Goal: Task Accomplishment & Management: Manage account settings

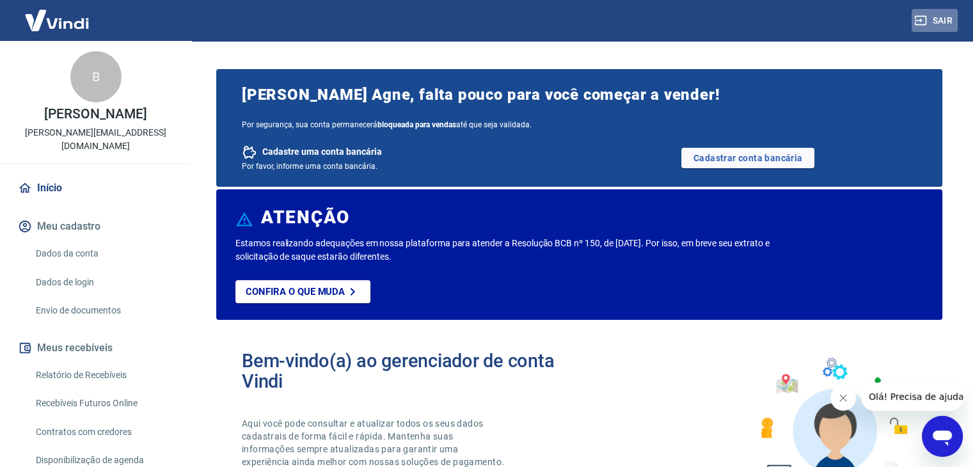
click at [925, 30] on button "Sair" at bounding box center [934, 21] width 46 height 24
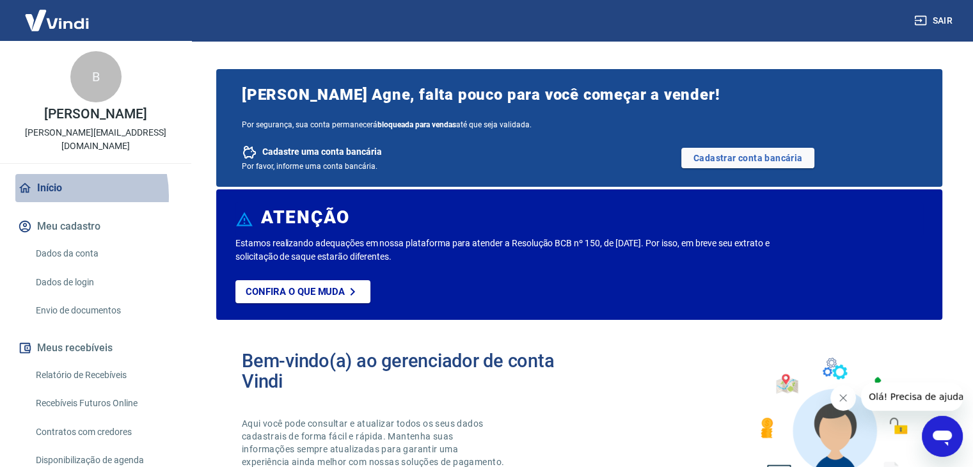
click at [52, 182] on link "Início" at bounding box center [95, 188] width 160 height 28
click at [70, 212] on button "Meu cadastro" at bounding box center [95, 226] width 160 height 28
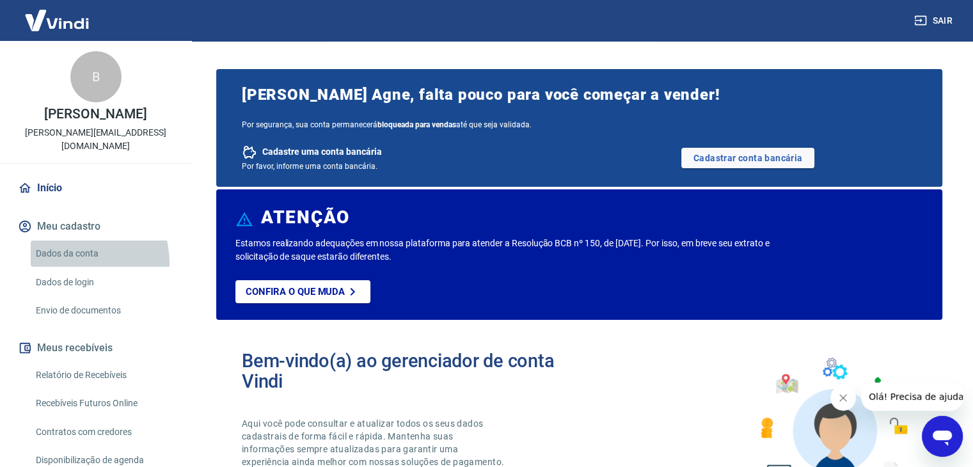
click at [79, 249] on link "Dados da conta" at bounding box center [103, 253] width 145 height 26
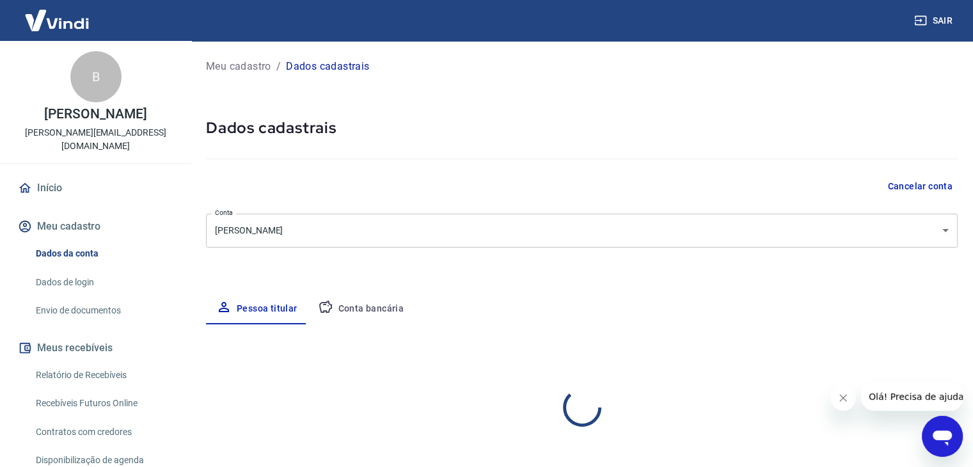
select select "PR"
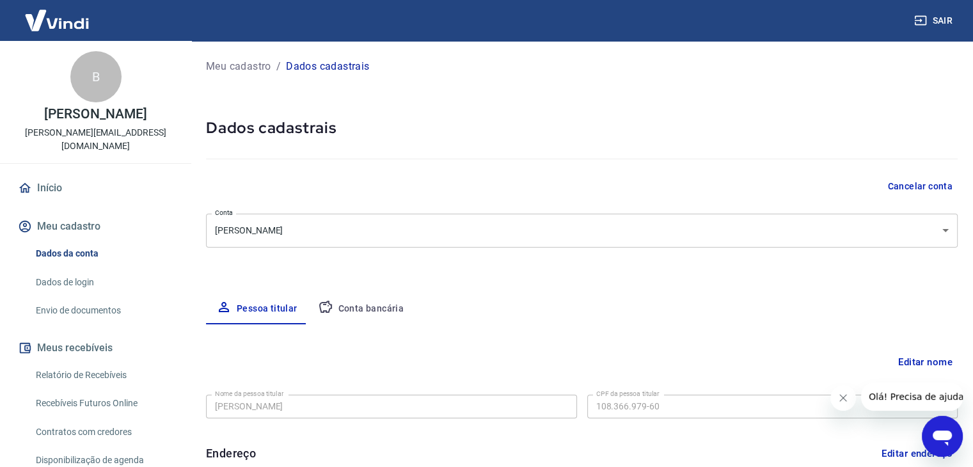
scroll to position [69, 0]
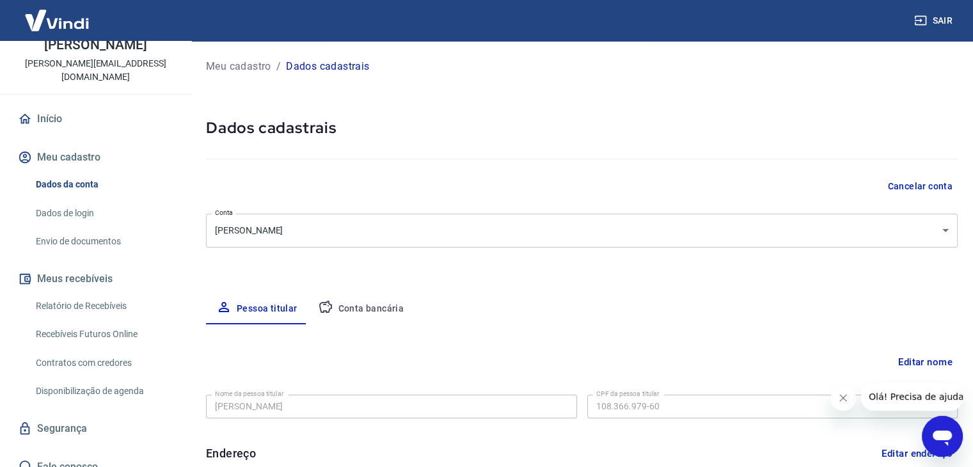
click at [91, 205] on link "Dados de login" at bounding box center [103, 213] width 145 height 26
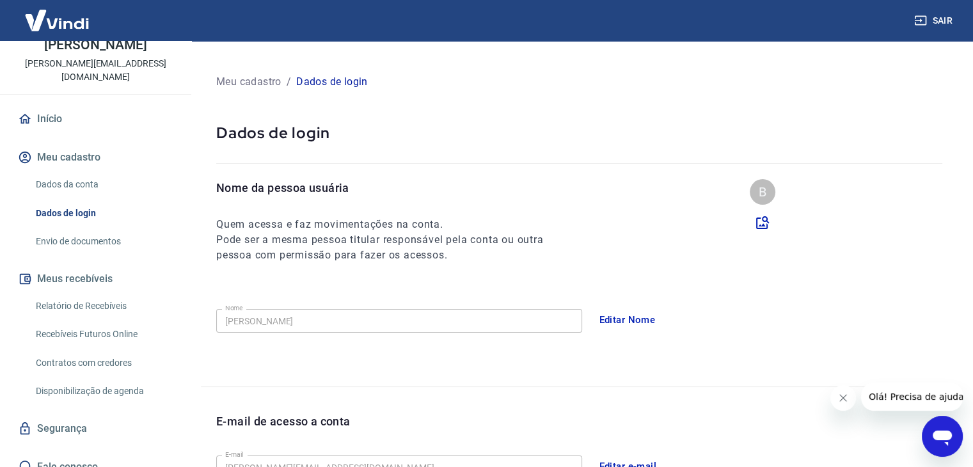
click at [87, 228] on link "Envio de documentos" at bounding box center [103, 241] width 145 height 26
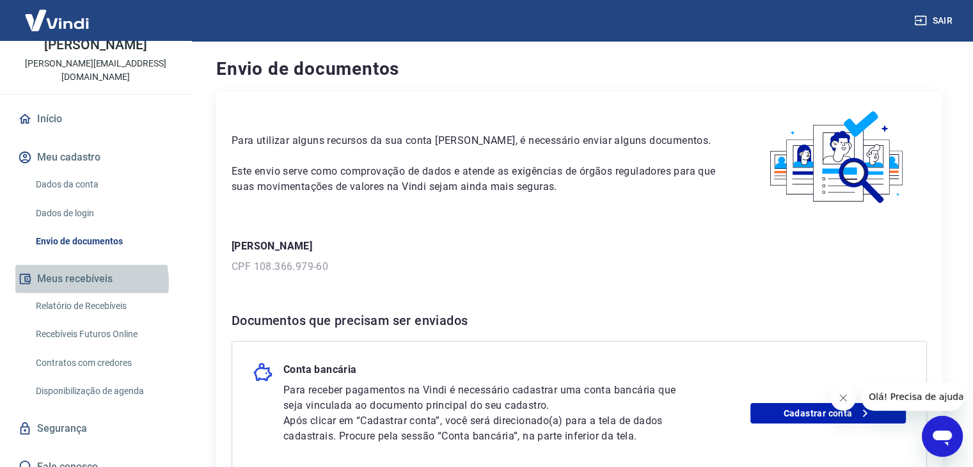
click at [86, 268] on button "Meus recebíveis" at bounding box center [95, 279] width 160 height 28
click at [90, 295] on link "Relatório de Recebíveis" at bounding box center [103, 306] width 145 height 26
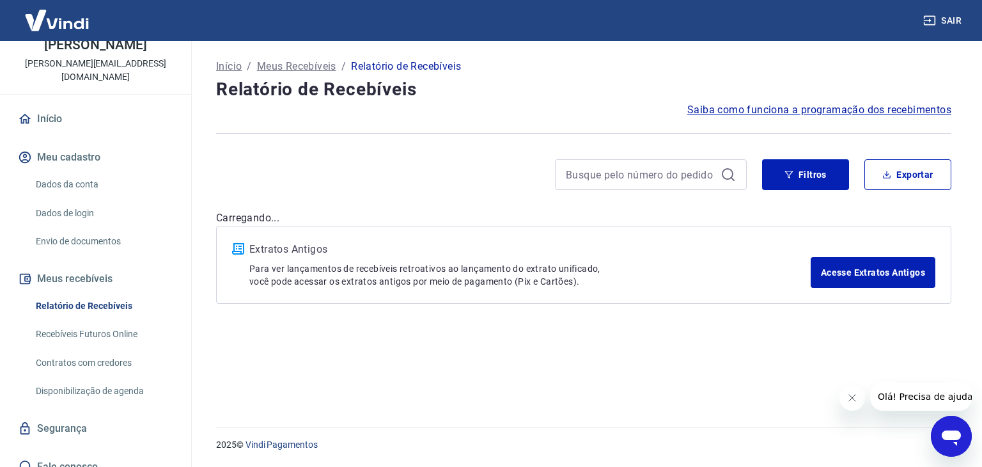
click at [90, 321] on link "Recebíveis Futuros Online" at bounding box center [103, 334] width 145 height 26
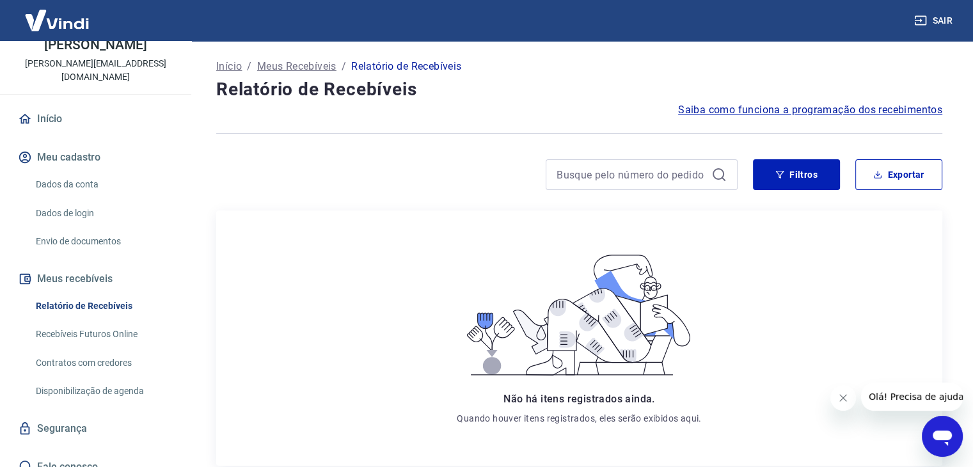
click at [64, 107] on link "Início" at bounding box center [95, 119] width 160 height 28
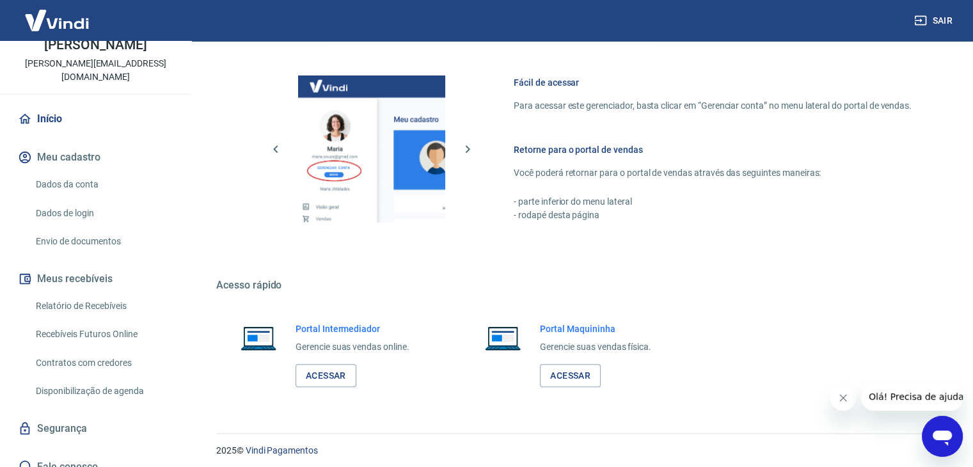
scroll to position [796, 0]
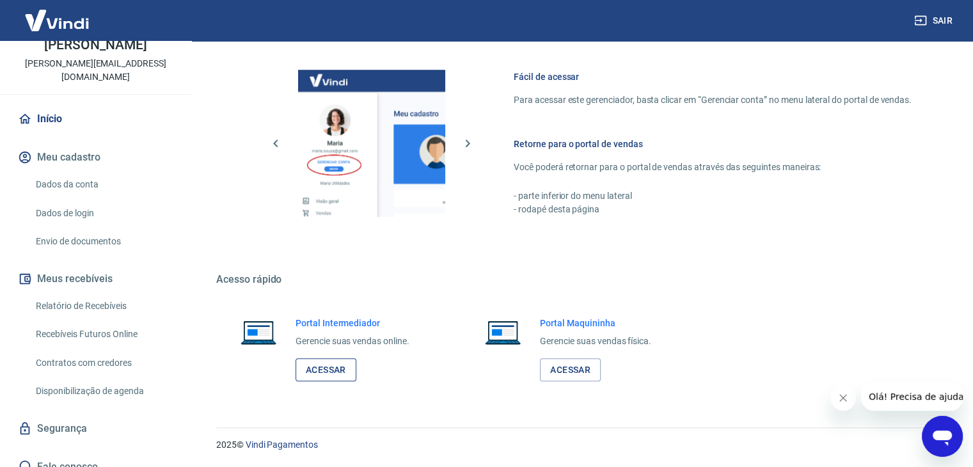
click at [346, 368] on link "Acessar" at bounding box center [325, 370] width 61 height 24
